Goal: Navigation & Orientation: Go to known website

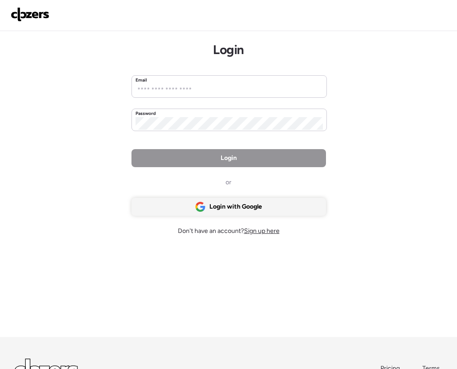
drag, startPoint x: 270, startPoint y: 197, endPoint x: 274, endPoint y: 201, distance: 6.1
click at [270, 197] on div "Login or Login with Google Don't have an account? Sign up here" at bounding box center [228, 192] width 194 height 86
click at [278, 206] on div "Login with Google" at bounding box center [228, 207] width 194 height 18
click at [204, 210] on icon at bounding box center [200, 206] width 11 height 11
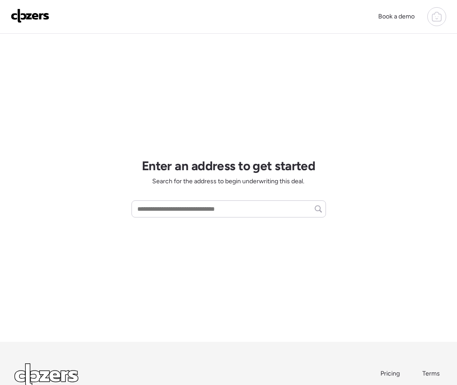
click at [147, 80] on div "Enter an address to get started Search for the address to begin underwriting th…" at bounding box center [228, 188] width 194 height 308
